Goal: Check status: Check status

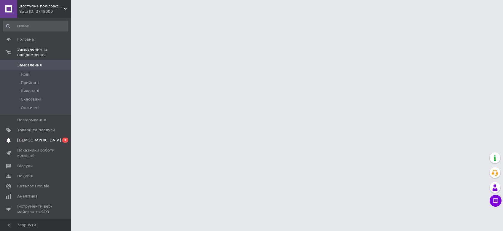
click at [38, 138] on span "[DEMOGRAPHIC_DATA]" at bounding box center [39, 140] width 44 height 5
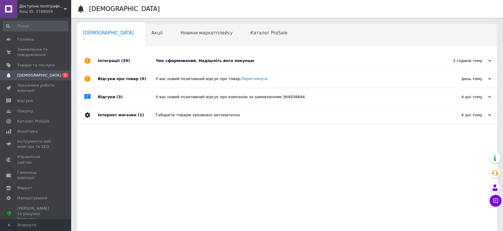
click at [121, 62] on span "(39)" at bounding box center [125, 60] width 9 height 4
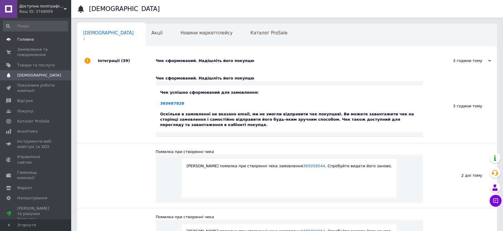
click at [23, 42] on span "Головна" at bounding box center [25, 39] width 17 height 5
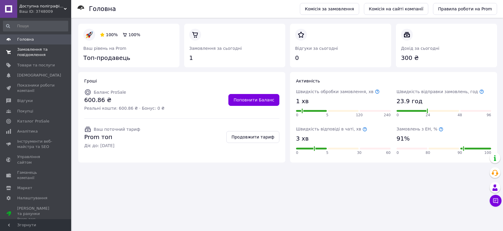
click at [26, 51] on span "Замовлення та повідомлення" at bounding box center [36, 52] width 38 height 11
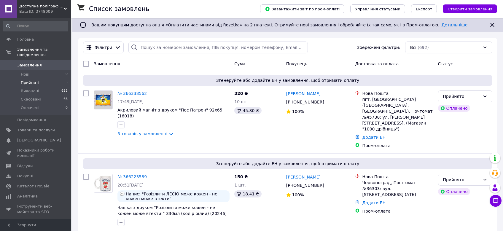
click at [26, 80] on span "Прийняті" at bounding box center [30, 82] width 18 height 5
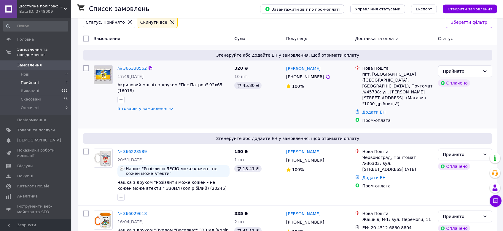
scroll to position [69, 0]
